Goal: Book appointment/travel/reservation

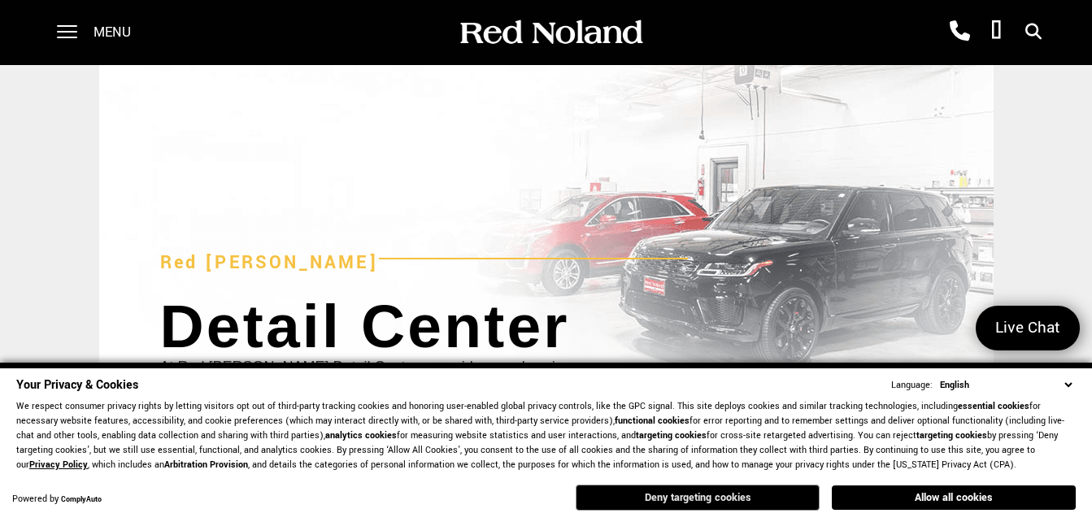
click at [713, 499] on button "Deny targeting cookies" at bounding box center [698, 498] width 244 height 26
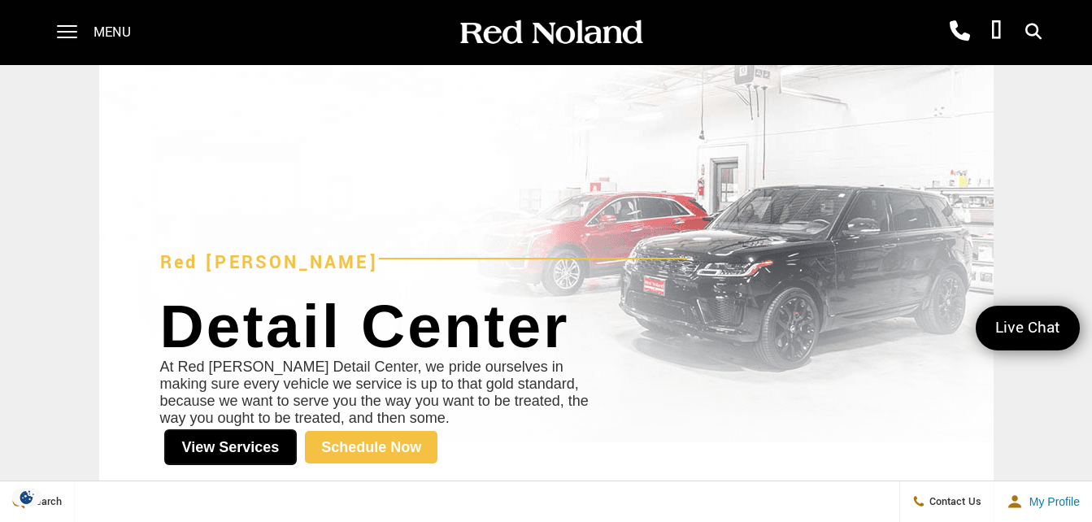
click at [231, 450] on link "View Services" at bounding box center [230, 447] width 133 height 36
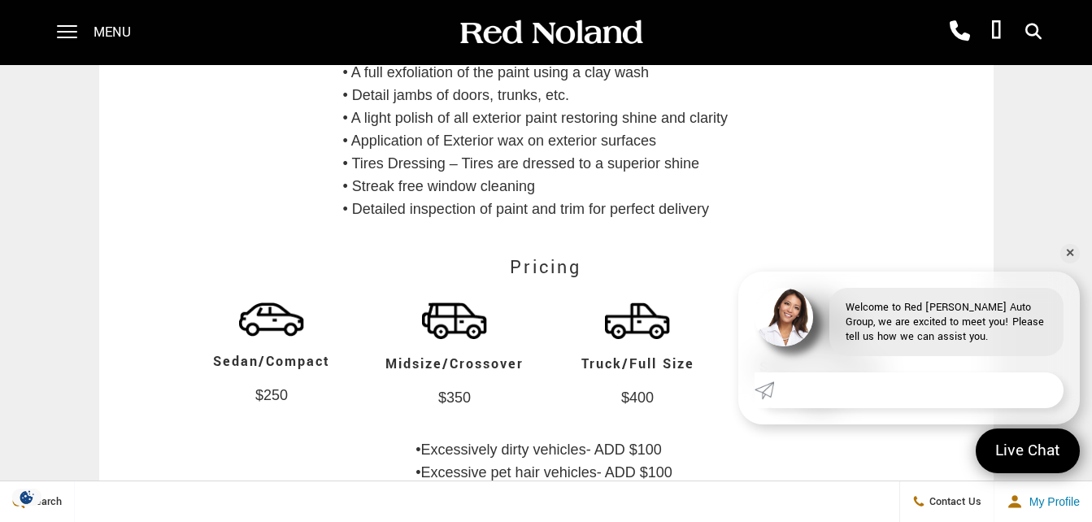
scroll to position [2949, 0]
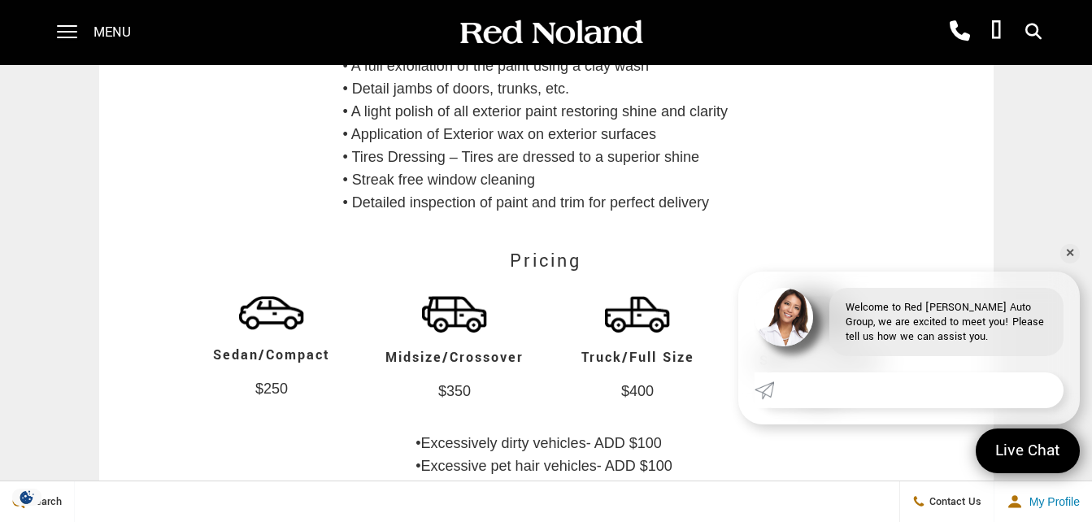
click at [303, 373] on h3 "Sedan/Compact" at bounding box center [271, 355] width 146 height 34
click at [274, 406] on p "$250" at bounding box center [271, 389] width 179 height 33
click at [1072, 254] on link "✕" at bounding box center [1071, 254] width 20 height 20
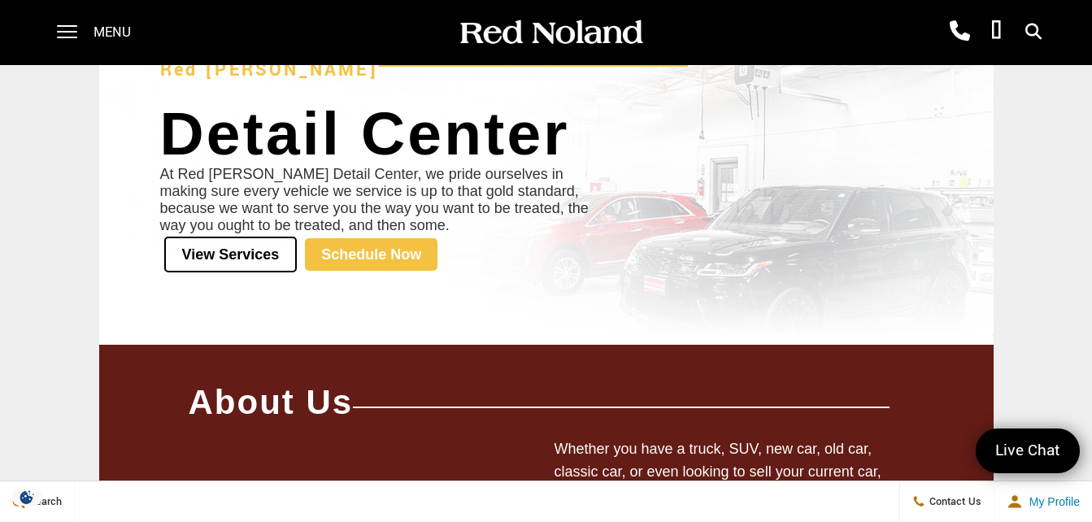
scroll to position [244, 0]
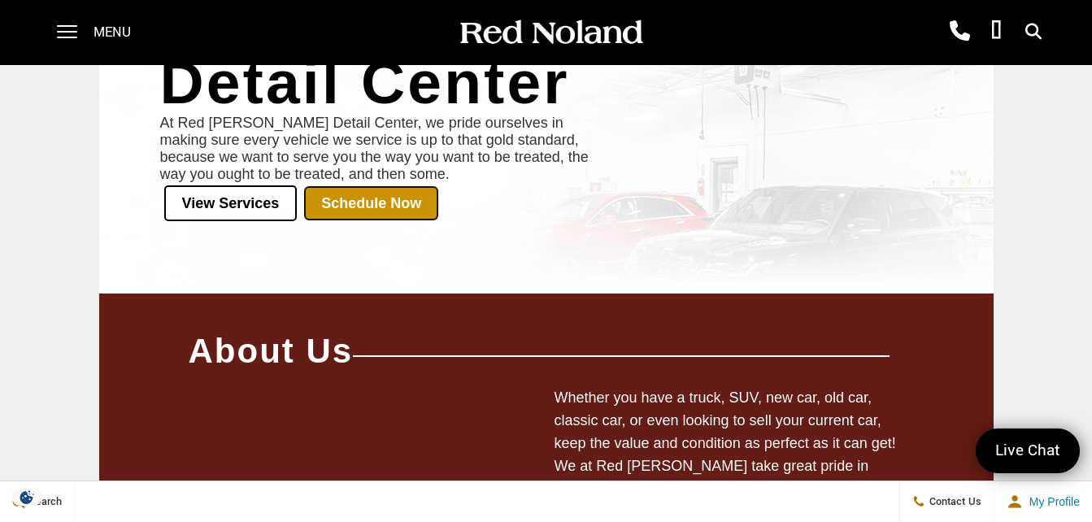
click at [370, 202] on link "Schedule Now" at bounding box center [371, 203] width 133 height 33
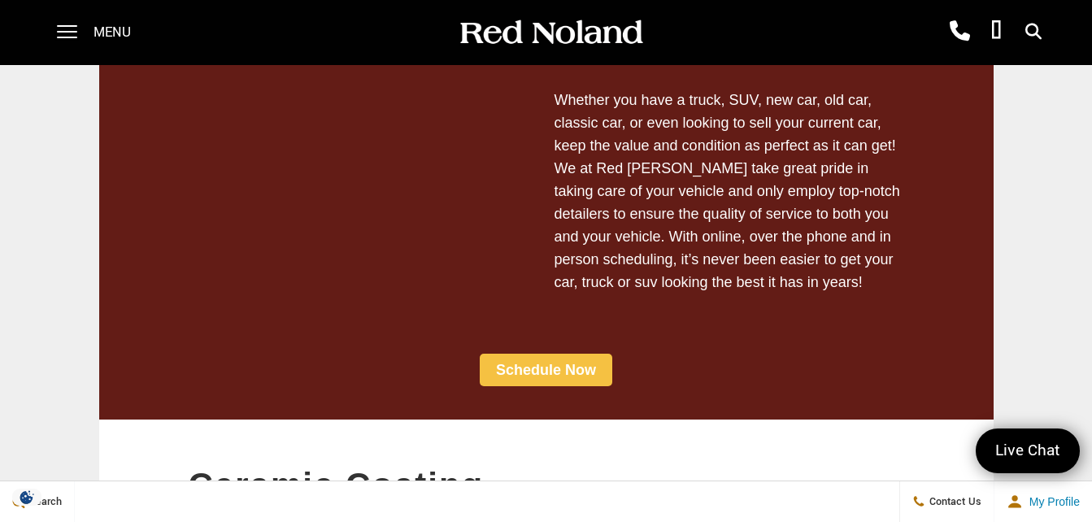
scroll to position [569, 0]
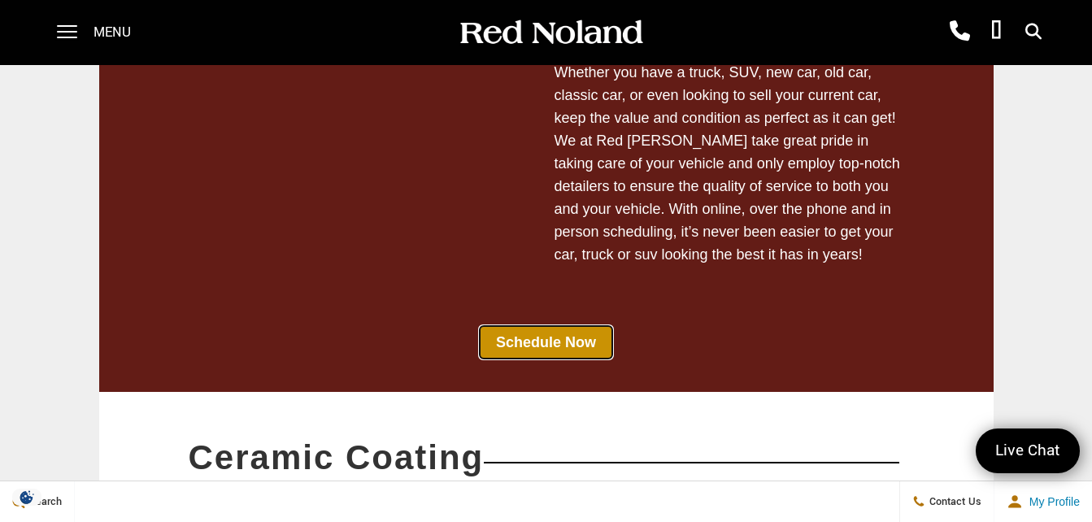
click at [557, 359] on link "Schedule Now" at bounding box center [546, 342] width 133 height 33
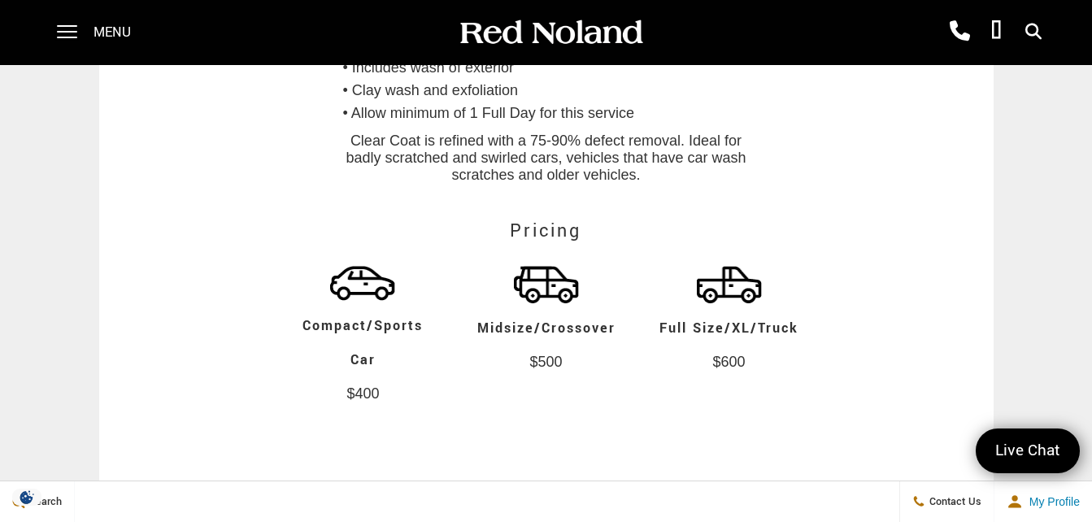
scroll to position [0, 0]
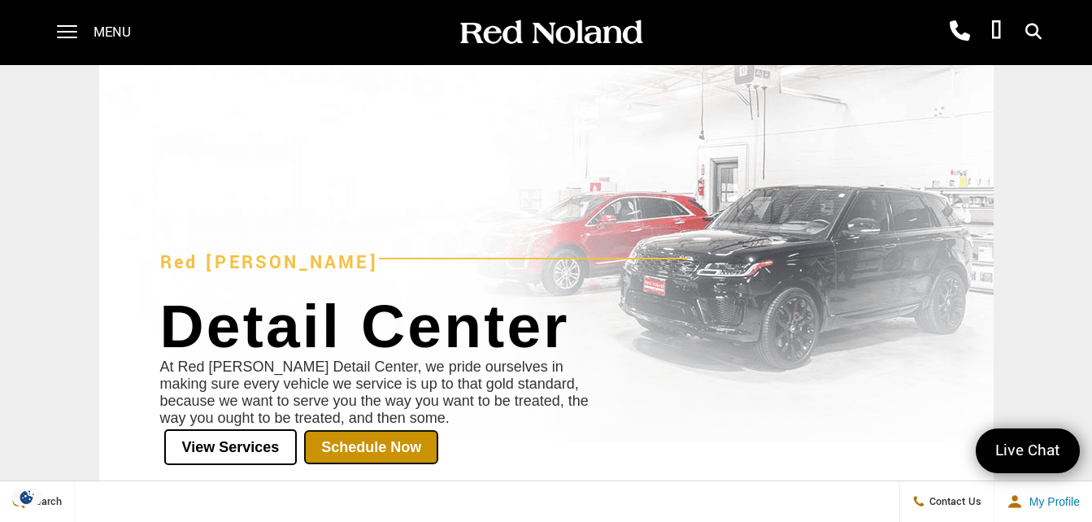
click at [363, 448] on link "Schedule Now" at bounding box center [371, 447] width 133 height 33
click at [390, 448] on link "Schedule Now" at bounding box center [371, 447] width 133 height 33
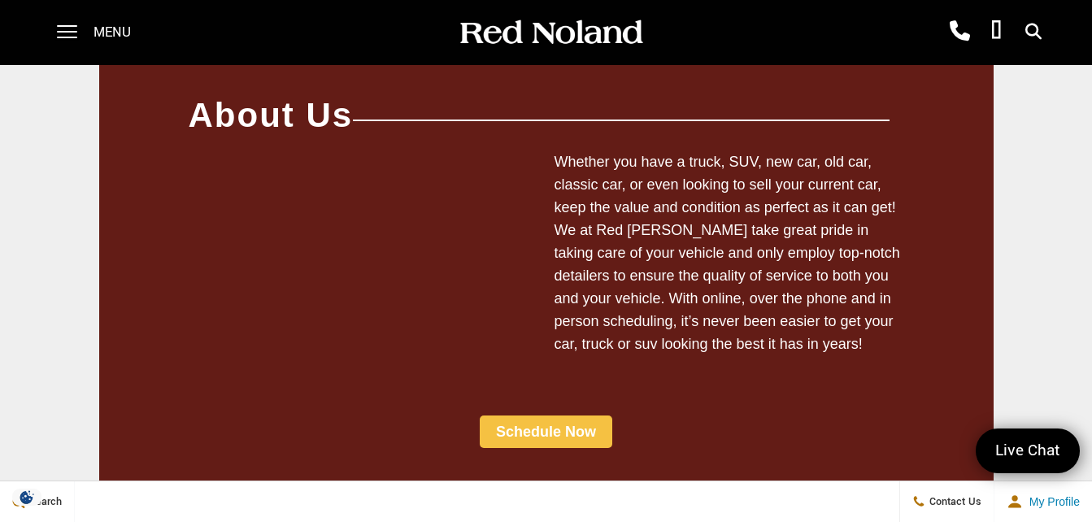
scroll to position [569, 0]
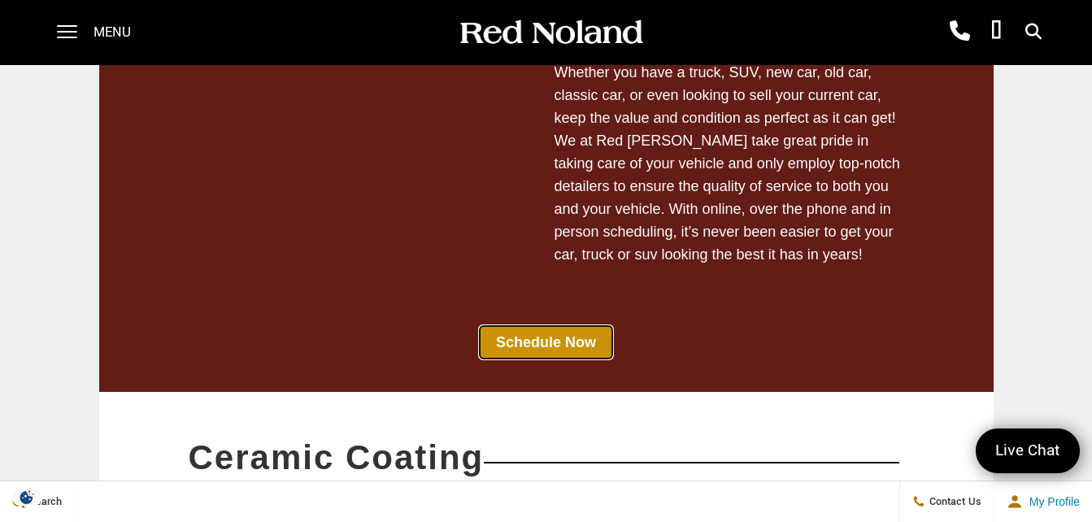
click at [557, 359] on link "Schedule Now" at bounding box center [546, 342] width 133 height 33
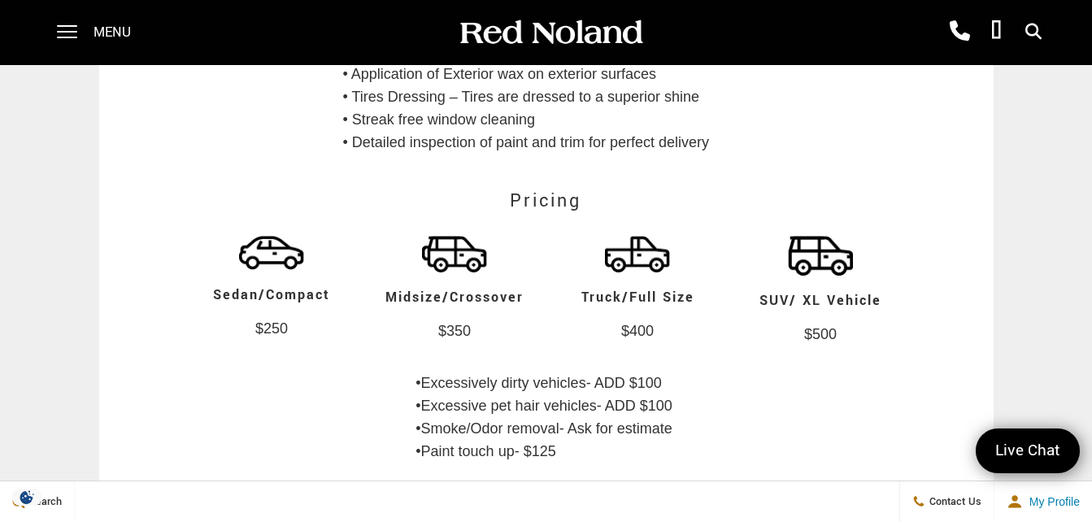
scroll to position [3010, 0]
click at [260, 269] on img at bounding box center [271, 252] width 65 height 34
click at [282, 312] on h3 "Sedan/Compact" at bounding box center [271, 294] width 146 height 34
click at [280, 345] on p "$250" at bounding box center [271, 328] width 179 height 33
